Goal: Information Seeking & Learning: Learn about a topic

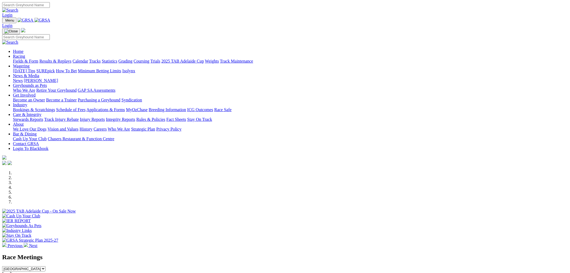
click at [38, 59] on link "Fields & Form" at bounding box center [25, 61] width 25 height 5
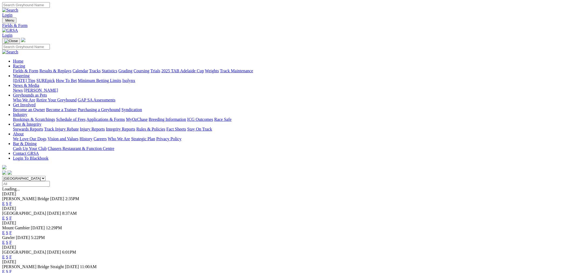
click at [46, 176] on select "South Australia New South Wales Northern Territory Queensland Tasmania Victoria…" at bounding box center [23, 178] width 43 height 5
select select "QLD"
click at [46, 176] on select "South Australia New South Wales Northern Territory Queensland Tasmania Victoria…" at bounding box center [23, 178] width 43 height 5
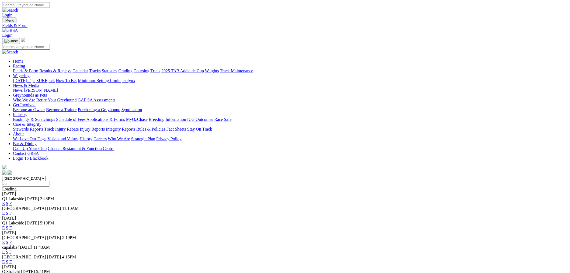
click at [5, 201] on link "E" at bounding box center [3, 203] width 3 height 5
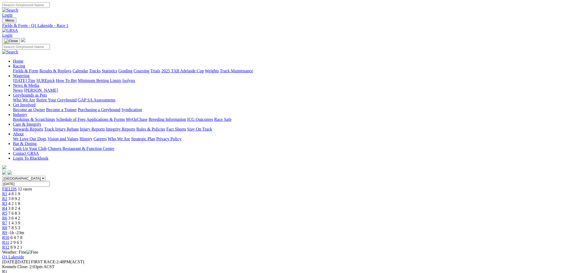
click at [9, 245] on link "R12" at bounding box center [5, 247] width 7 height 5
click at [9, 240] on link "R11" at bounding box center [5, 242] width 7 height 5
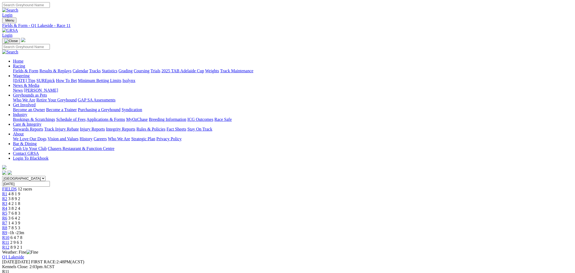
click at [388, 235] on div "R10 6 4 7 8" at bounding box center [285, 237] width 566 height 5
click at [443, 245] on div "R12 8 9 2 1" at bounding box center [285, 247] width 566 height 5
click at [258, 211] on div "R5 7 6 8 3" at bounding box center [285, 213] width 566 height 5
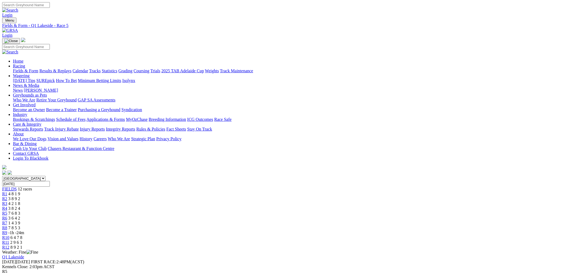
click at [236, 176] on div "[GEOGRAPHIC_DATA] [GEOGRAPHIC_DATA] [GEOGRAPHIC_DATA] [GEOGRAPHIC_DATA] [GEOGRA…" at bounding box center [285, 213] width 566 height 74
click at [234, 206] on div "R4 3 8 2 4" at bounding box center [285, 208] width 566 height 5
